Goal: Task Accomplishment & Management: Manage account settings

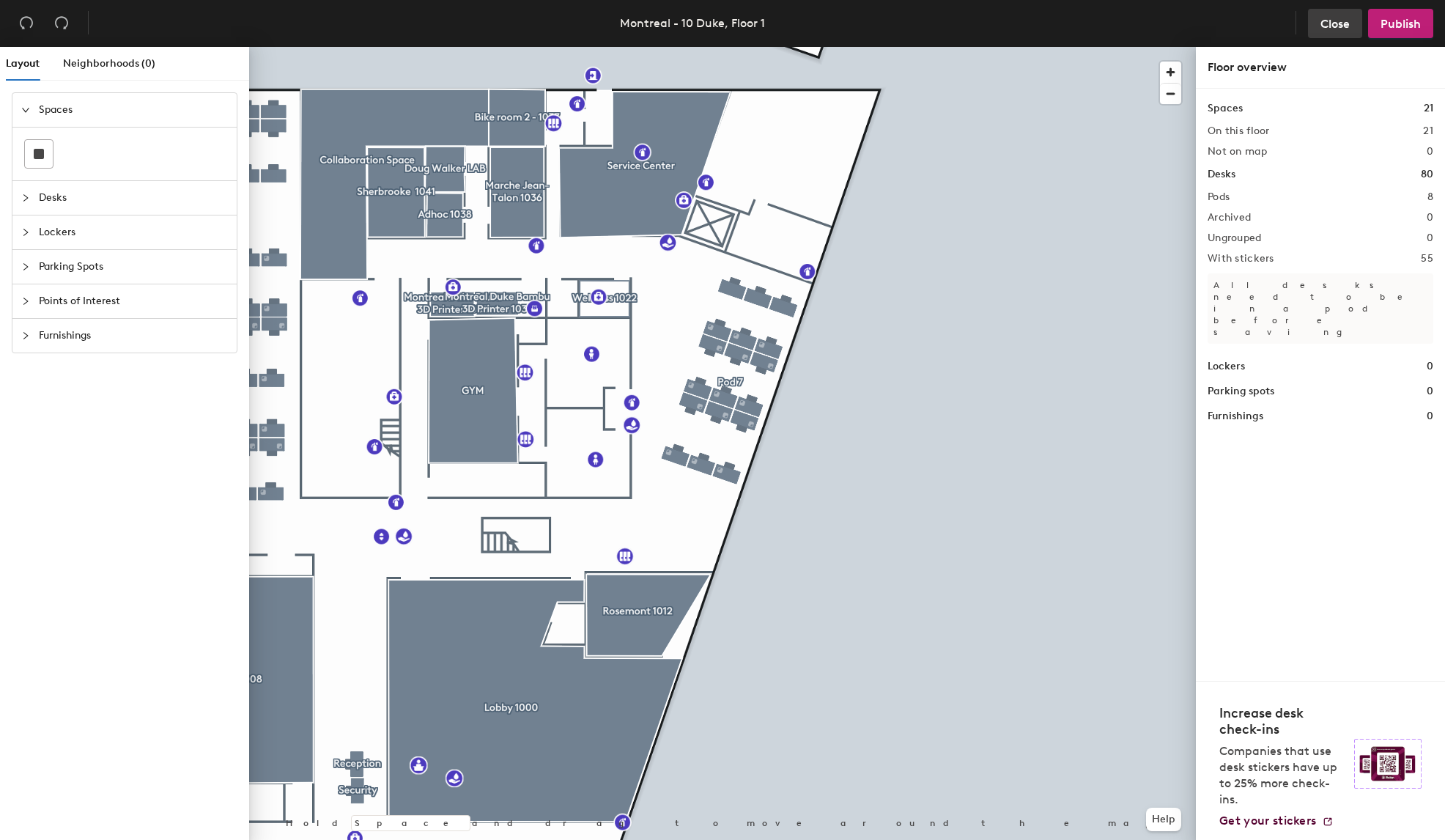
click at [1328, 26] on span "Close" at bounding box center [1335, 24] width 30 height 14
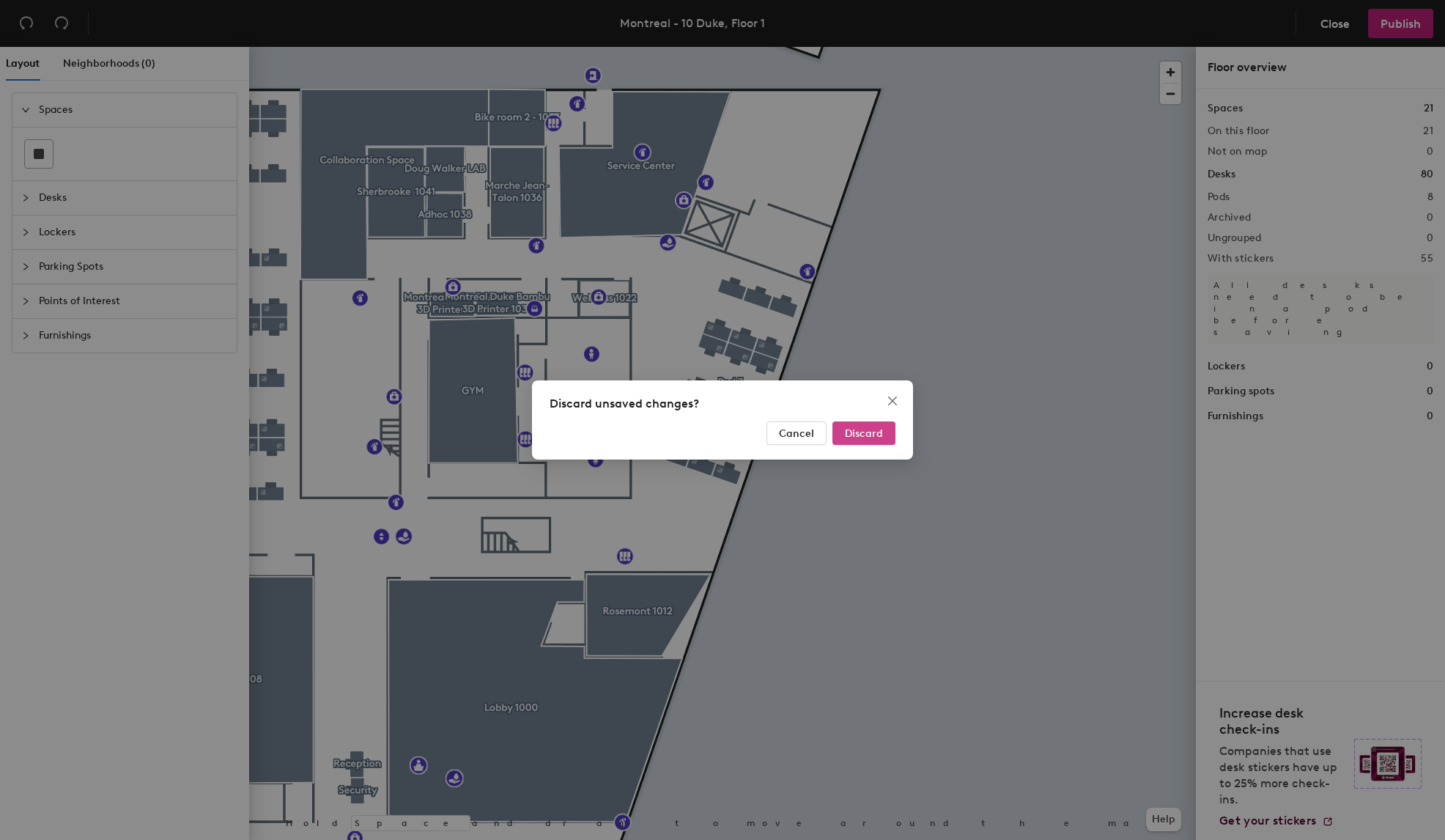
click at [857, 433] on span "Discard" at bounding box center [864, 433] width 38 height 12
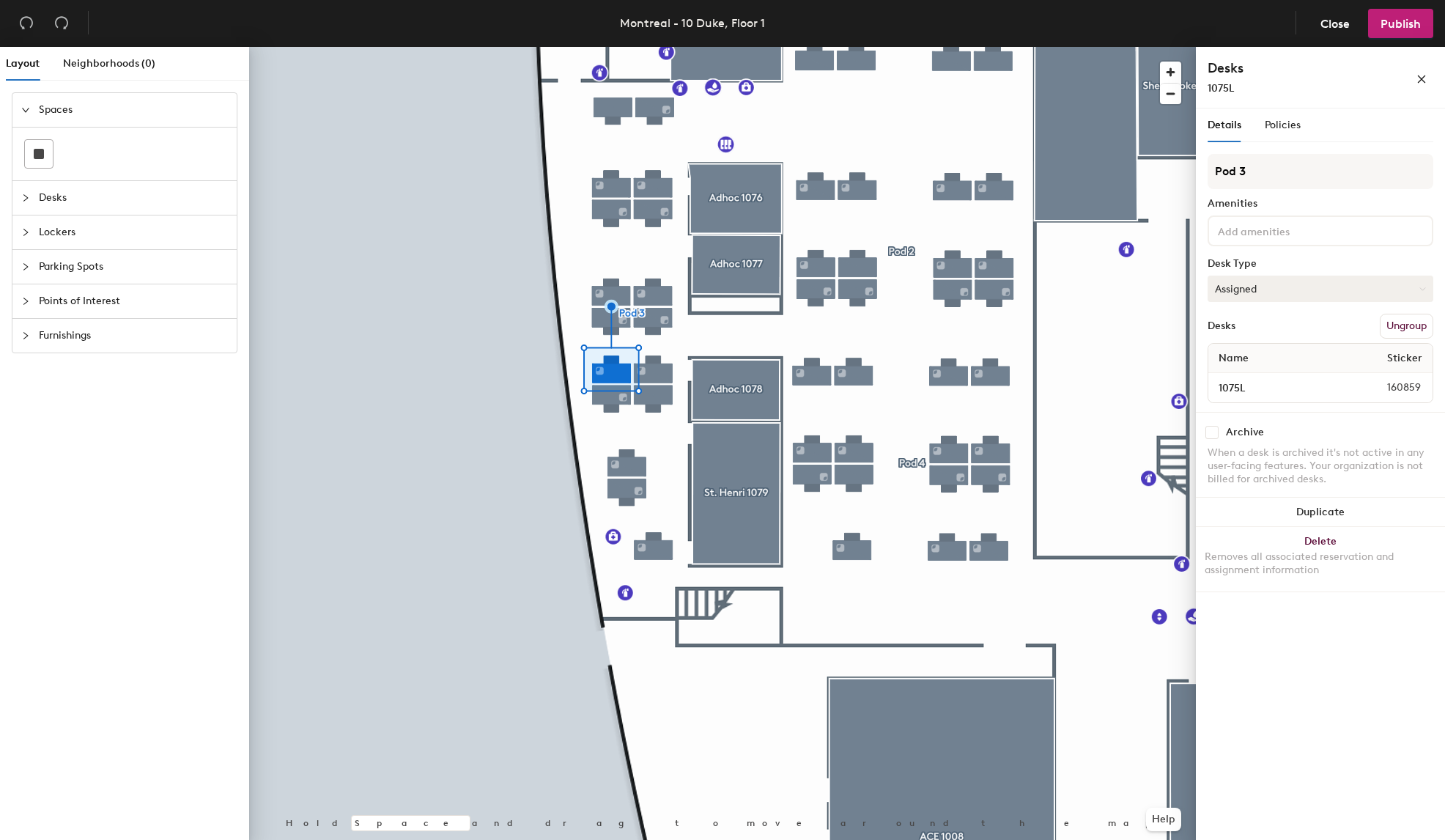
click at [1415, 290] on button "Assigned" at bounding box center [1320, 288] width 226 height 27
click at [1252, 379] on div "Hoteled" at bounding box center [1282, 378] width 147 height 22
click at [1389, 24] on span "Publish" at bounding box center [1400, 24] width 40 height 14
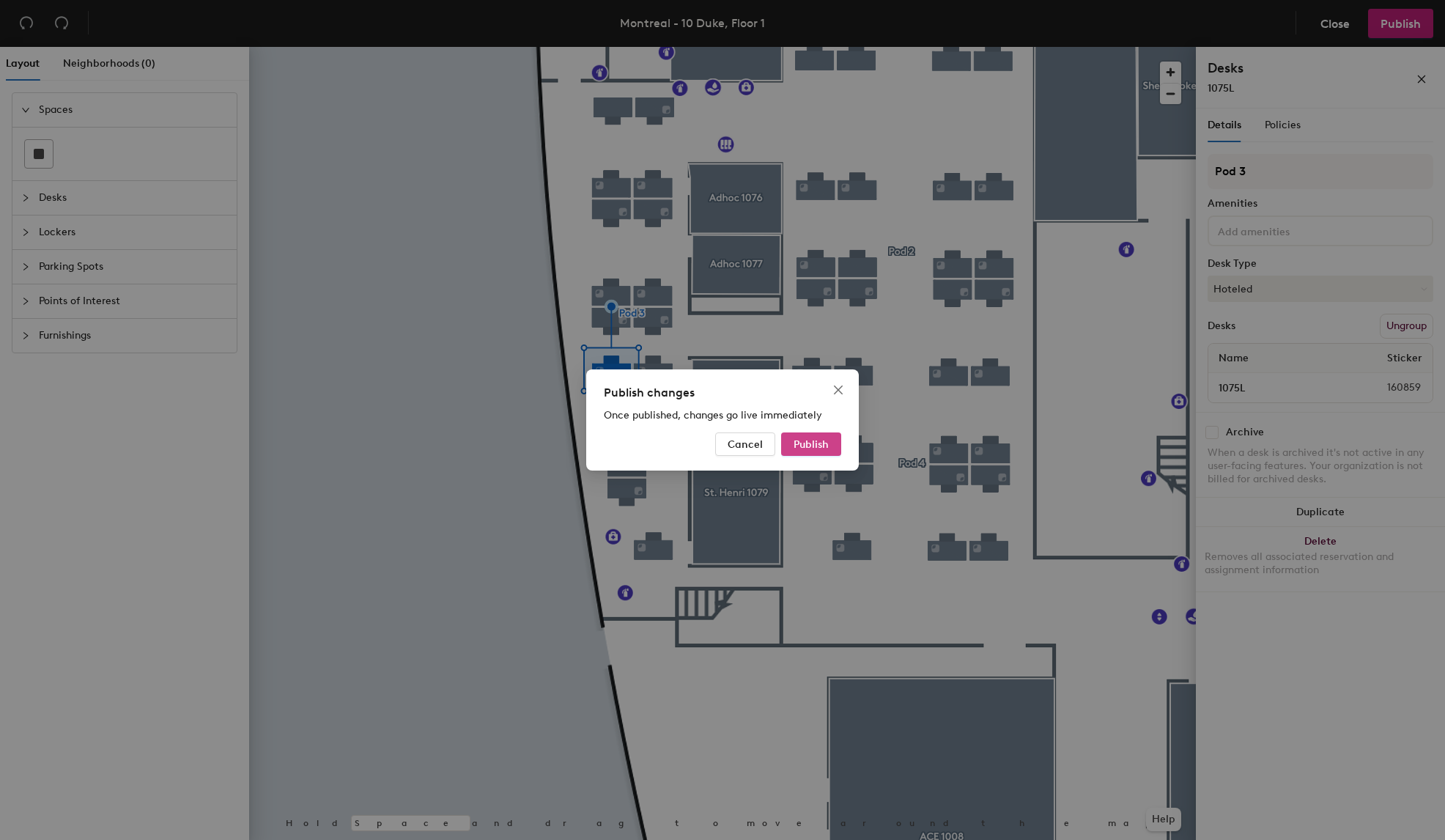
click at [816, 442] on span "Publish" at bounding box center [811, 444] width 35 height 12
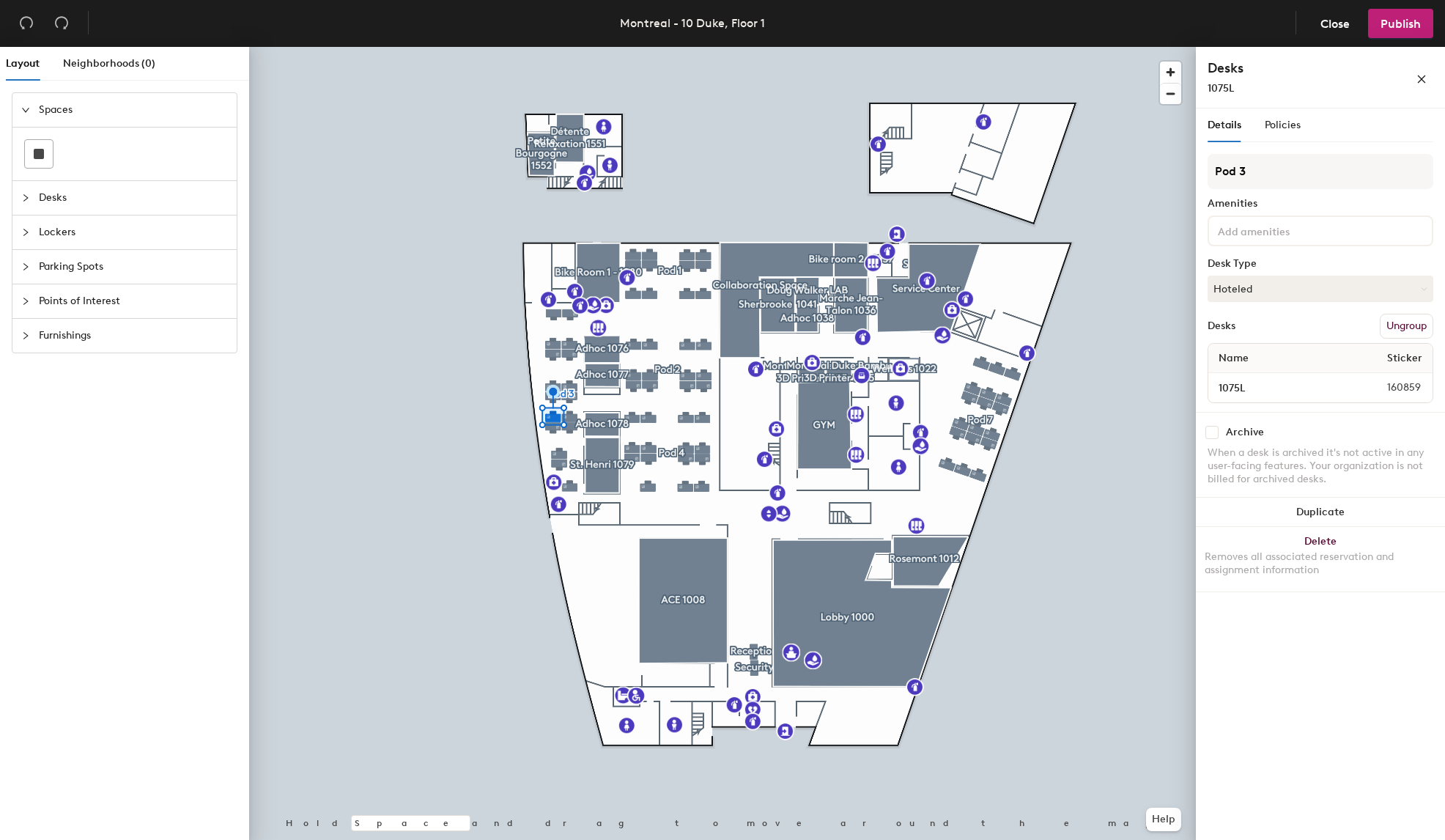
click at [1247, 252] on div "Pod 3 Amenities Desk Type Hoteled Desks Ungroup Name Sticker 1075L 160859" at bounding box center [1320, 282] width 226 height 258
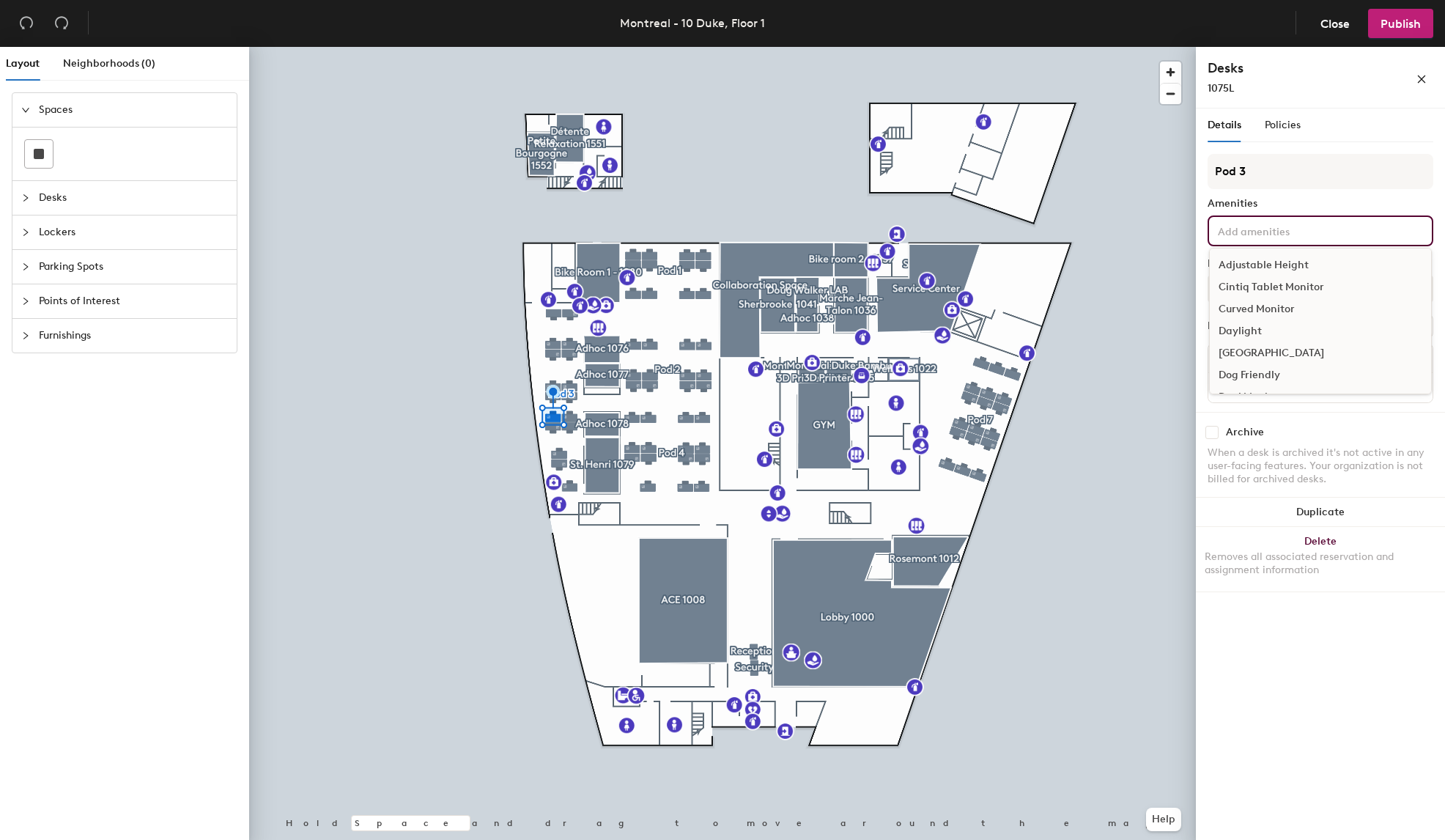
click at [1253, 238] on input at bounding box center [1281, 230] width 132 height 17
click at [1292, 226] on input at bounding box center [1281, 230] width 132 height 17
click at [1326, 164] on input "Pod 3" at bounding box center [1320, 171] width 226 height 35
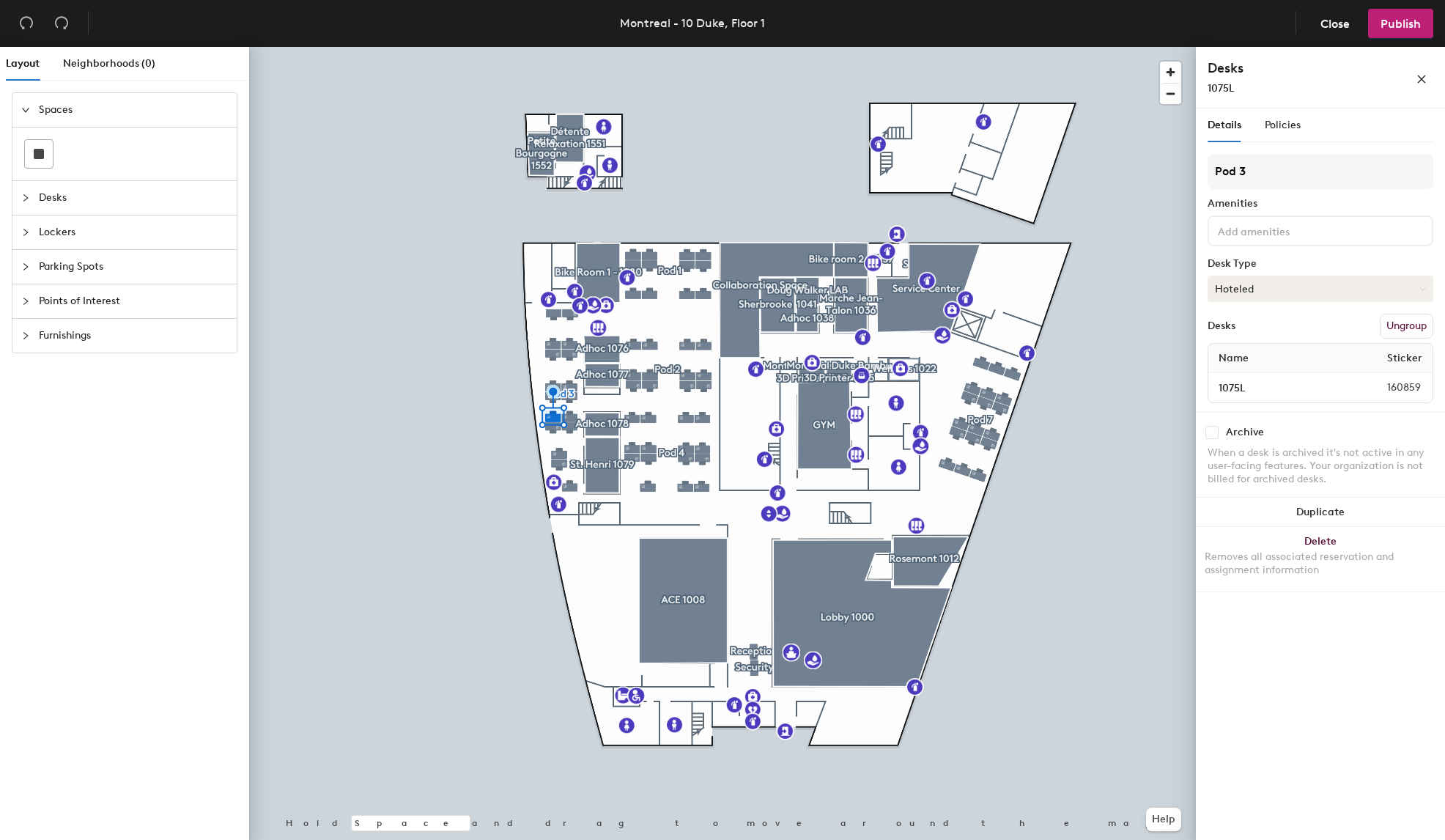
click at [1374, 281] on button "Hoteled" at bounding box center [1320, 288] width 226 height 27
click at [1423, 286] on icon at bounding box center [1422, 289] width 7 height 7
click at [1424, 289] on icon at bounding box center [1422, 288] width 5 height 2
click at [1241, 329] on div "Assigned" at bounding box center [1282, 334] width 147 height 22
click at [1232, 293] on button "Assigned" at bounding box center [1320, 288] width 226 height 27
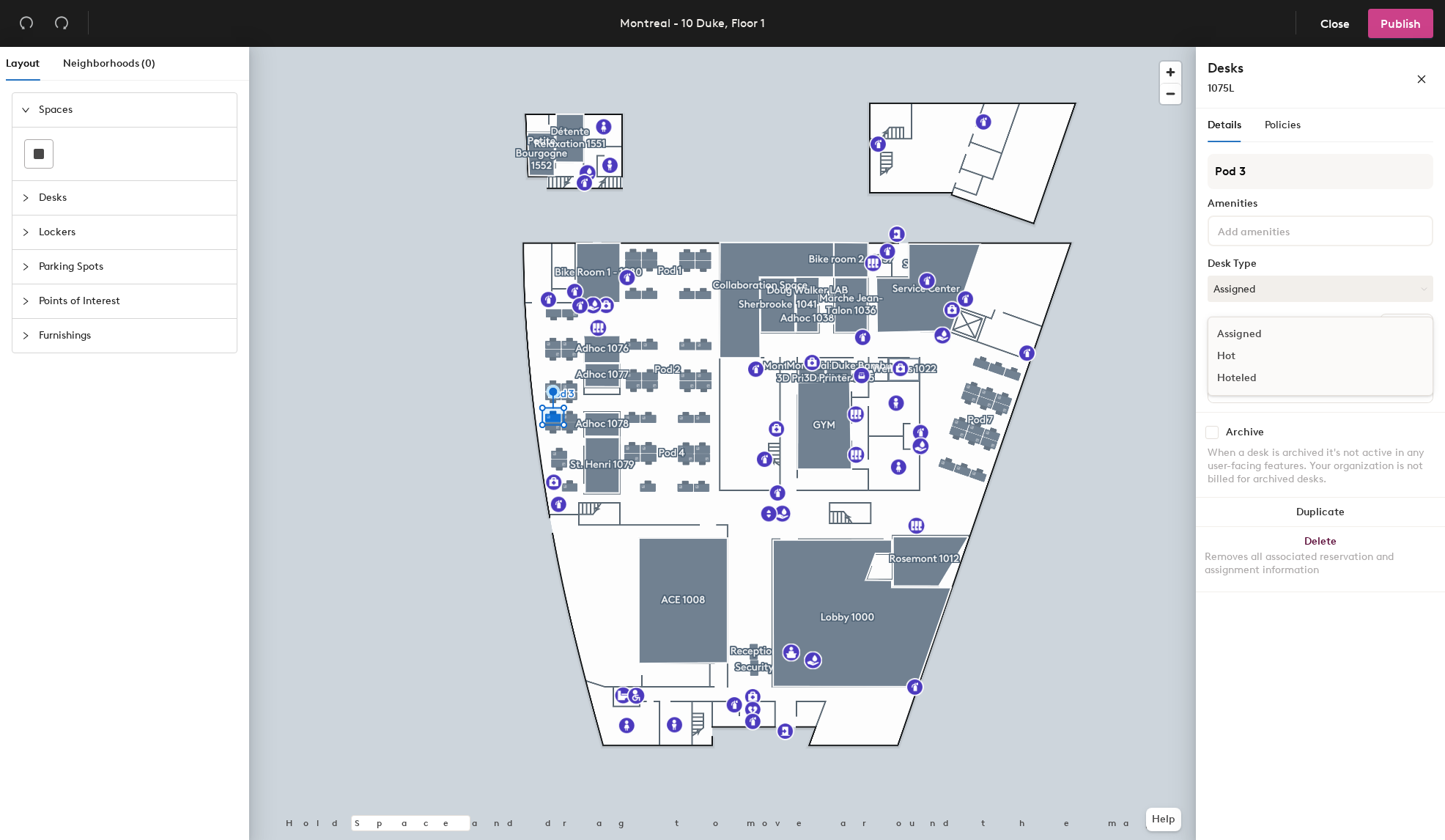
click at [1397, 19] on span "Publish" at bounding box center [1400, 24] width 40 height 14
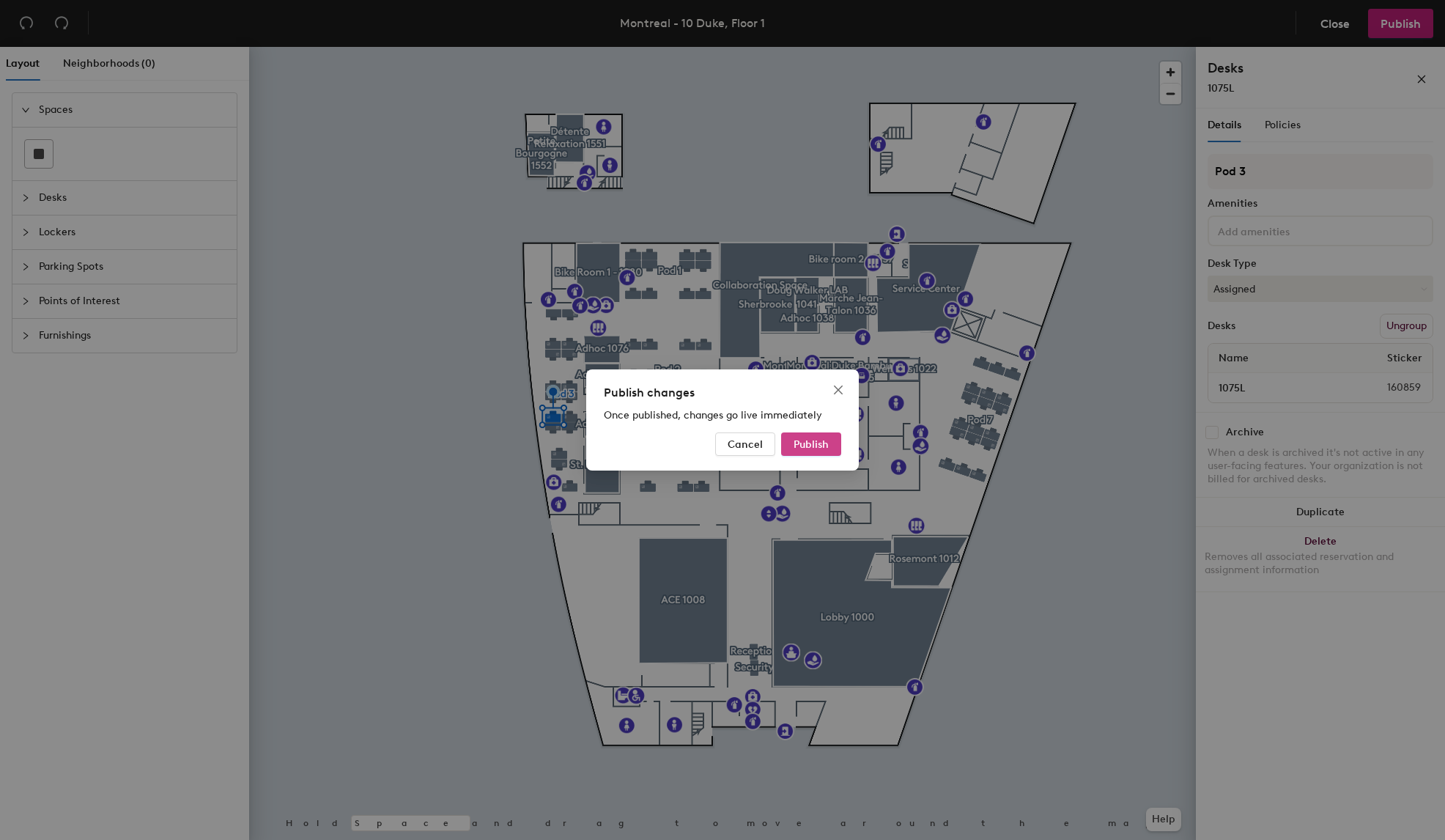
click at [796, 443] on span "Publish" at bounding box center [811, 444] width 35 height 12
